Goal: Information Seeking & Learning: Get advice/opinions

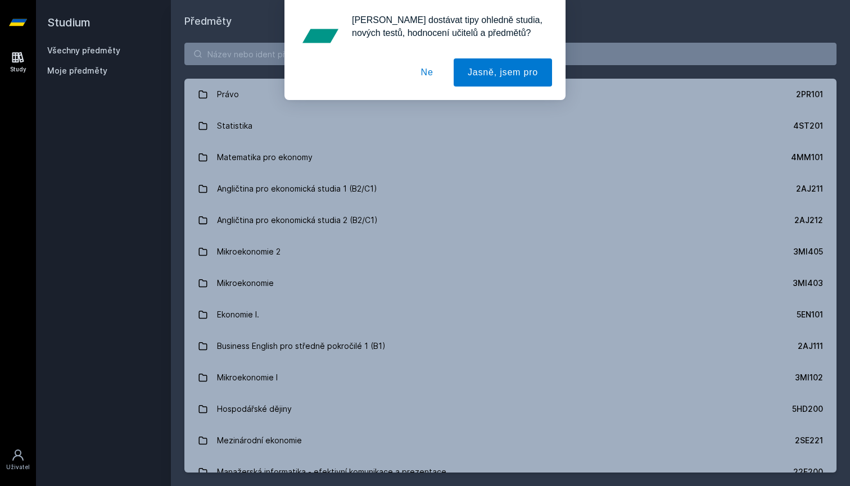
click at [424, 76] on button "Ne" at bounding box center [427, 72] width 40 height 28
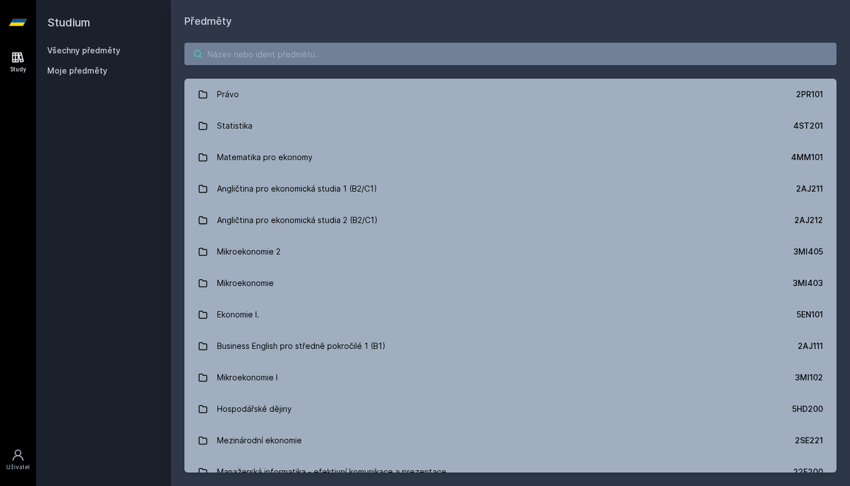
click at [437, 51] on input "search" at bounding box center [510, 54] width 652 height 22
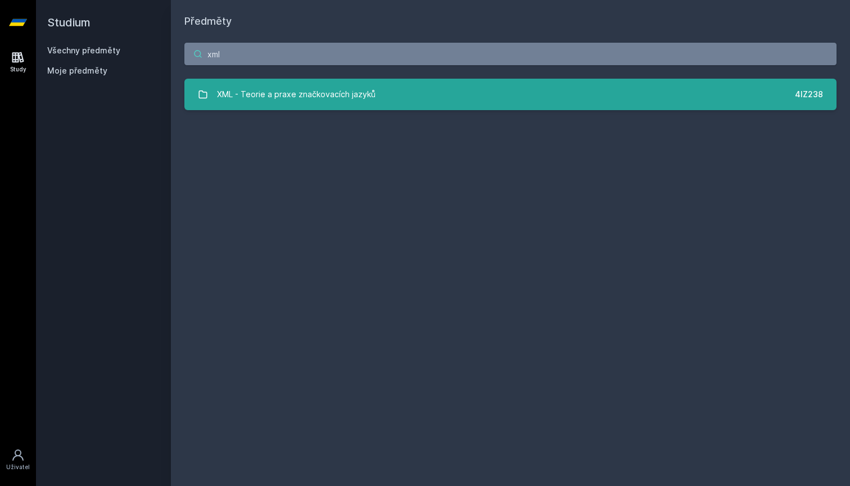
type input "xml"
click at [424, 106] on link "XML - Teorie a praxe značkovacích jazyků 4IZ238" at bounding box center [510, 94] width 652 height 31
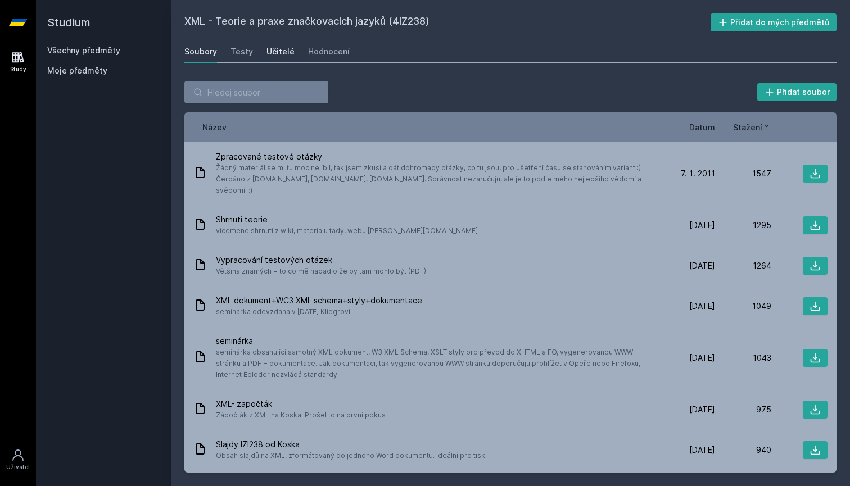
click at [269, 49] on div "Učitelé" at bounding box center [280, 51] width 28 height 11
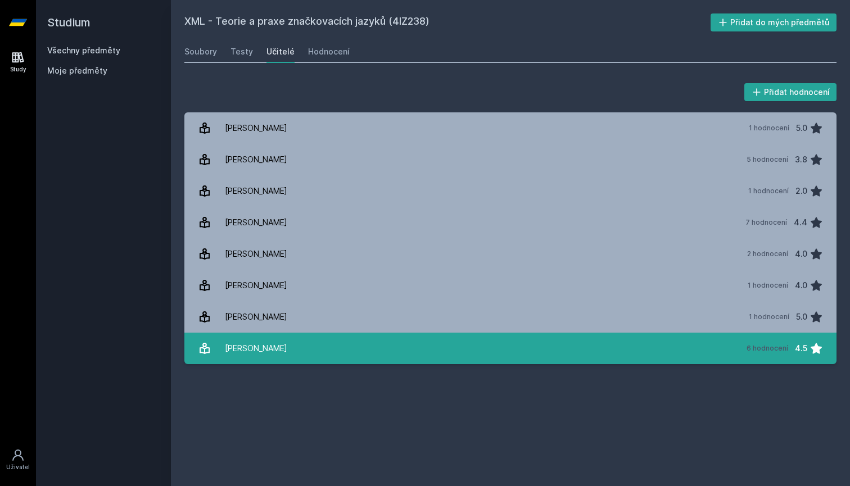
click at [320, 348] on link "[PERSON_NAME] 6 hodnocení 4.5" at bounding box center [510, 348] width 652 height 31
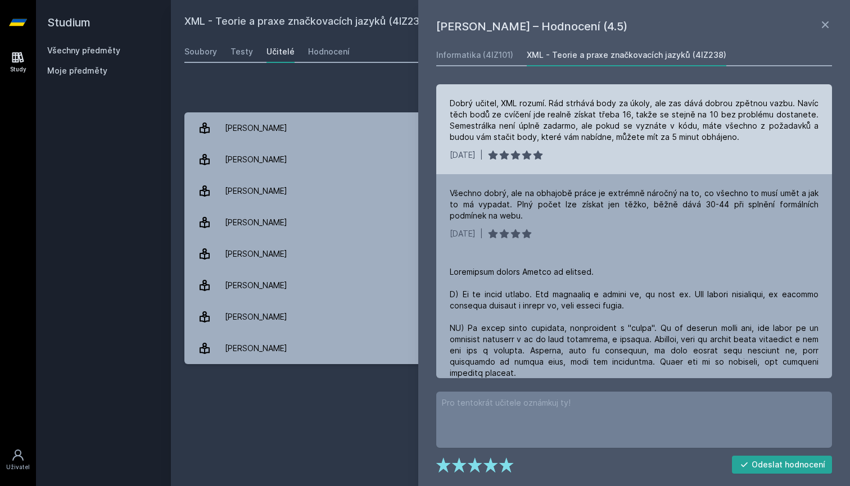
scroll to position [1, 0]
drag, startPoint x: 575, startPoint y: 141, endPoint x: 570, endPoint y: 155, distance: 14.7
click at [574, 149] on div "Dobrý učitel, XML rozumí. Rád strhává body za úkoly, ale zas dává dobrou zpětno…" at bounding box center [634, 128] width 396 height 90
drag, startPoint x: 570, startPoint y: 155, endPoint x: 666, endPoint y: 96, distance: 112.3
click at [580, 147] on div "Dobrý učitel, XML rozumí. Rád strhává body za úkoly, ale zas dává dobrou zpětno…" at bounding box center [634, 128] width 396 height 90
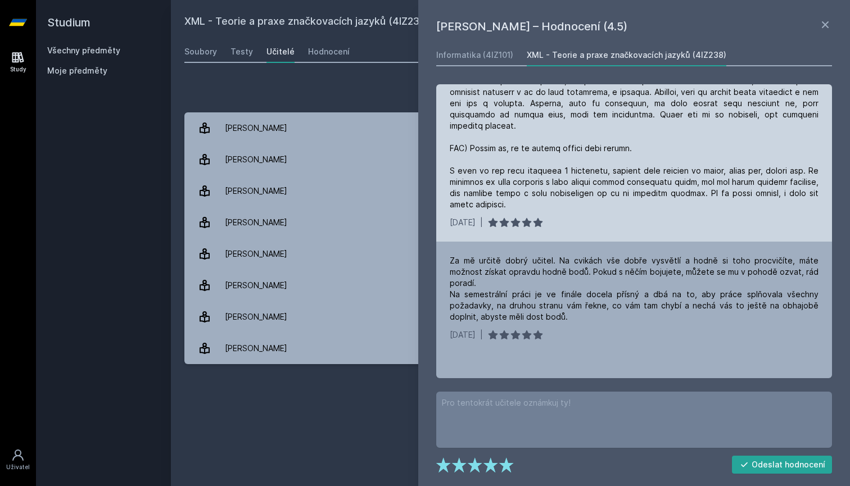
scroll to position [255, 0]
